Goal: Information Seeking & Learning: Learn about a topic

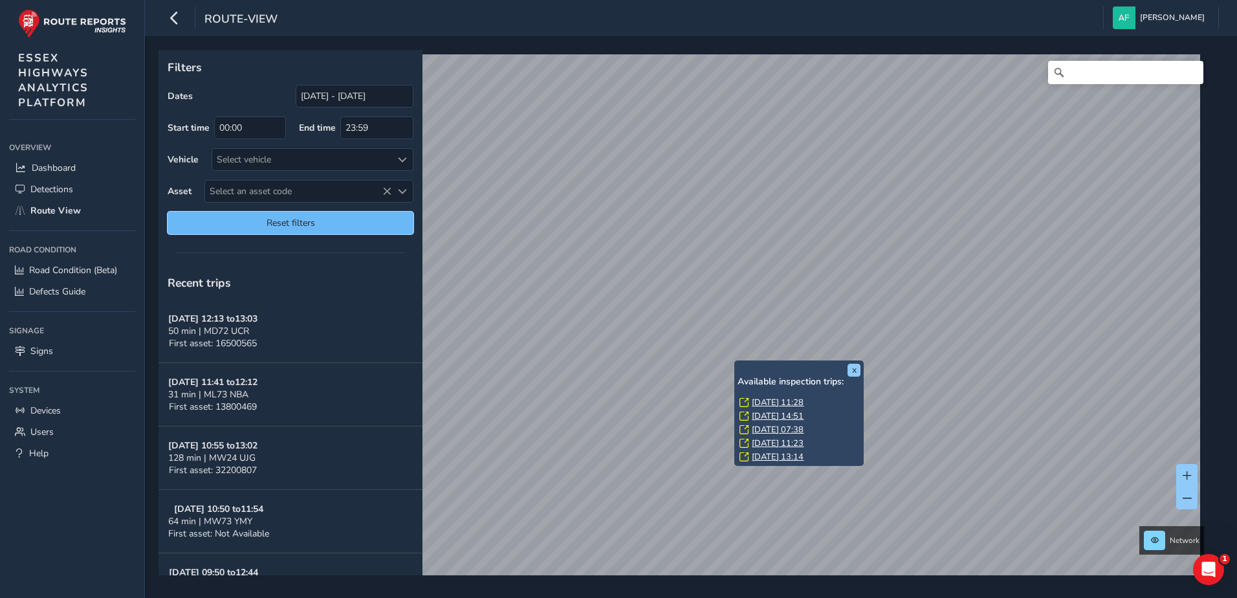
click at [319, 227] on span "Reset filters" at bounding box center [290, 223] width 226 height 12
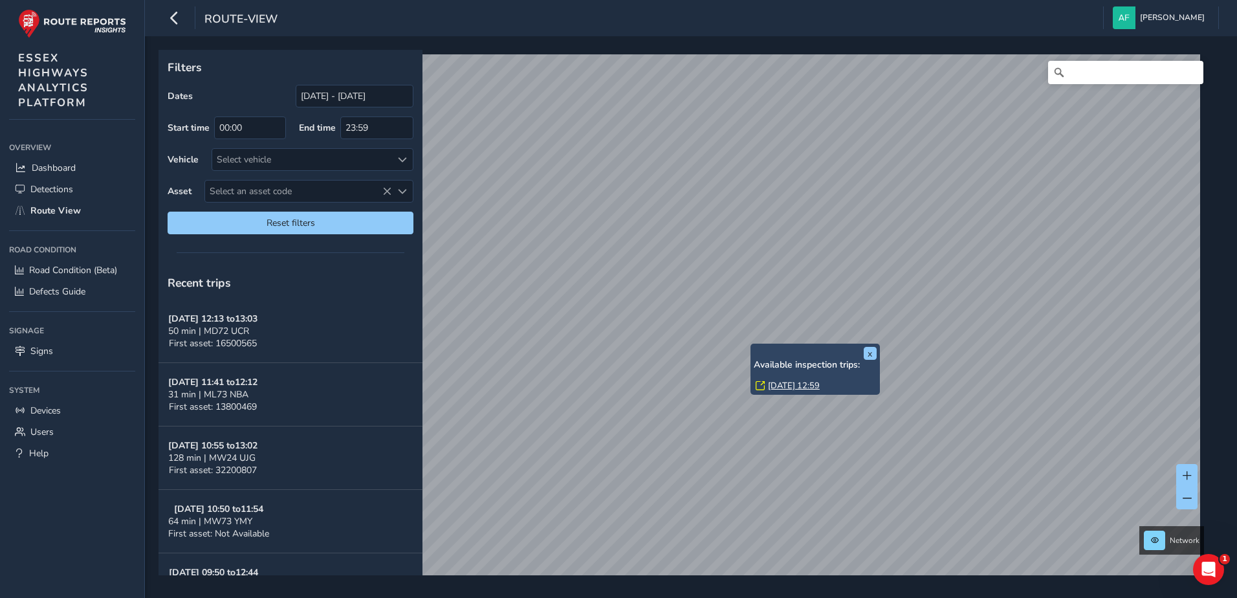
click at [772, 386] on link "Fri, 12 Sep, 12:59" at bounding box center [794, 386] width 52 height 12
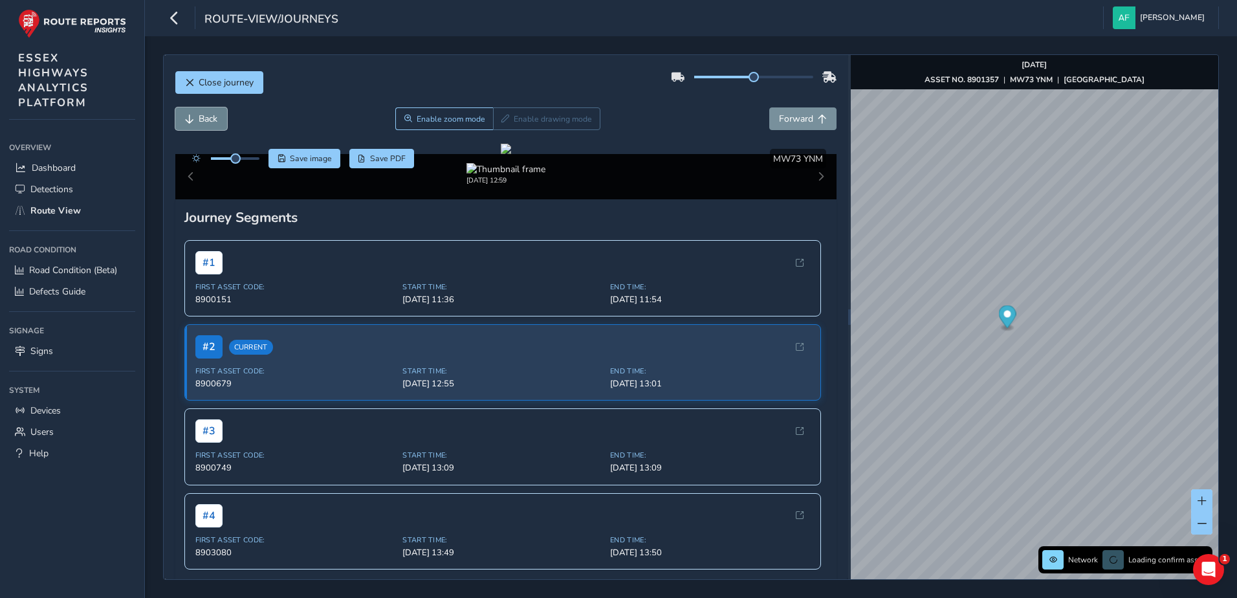
click at [203, 116] on span "Back" at bounding box center [208, 119] width 19 height 12
click at [796, 128] on button "Forward" at bounding box center [802, 118] width 67 height 23
click at [195, 116] on button "Back" at bounding box center [201, 118] width 52 height 23
click at [786, 118] on span "Forward" at bounding box center [796, 119] width 34 height 12
click at [228, 75] on button "Close journey" at bounding box center [219, 82] width 88 height 23
